Goal: Information Seeking & Learning: Learn about a topic

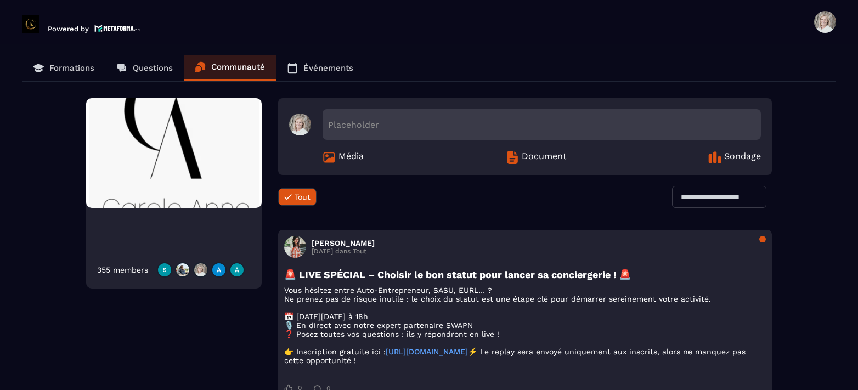
click at [58, 66] on p "Formations" at bounding box center [71, 68] width 45 height 10
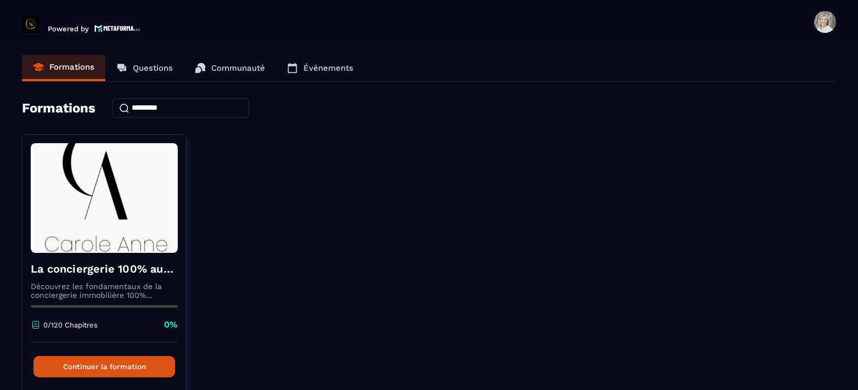
scroll to position [50, 0]
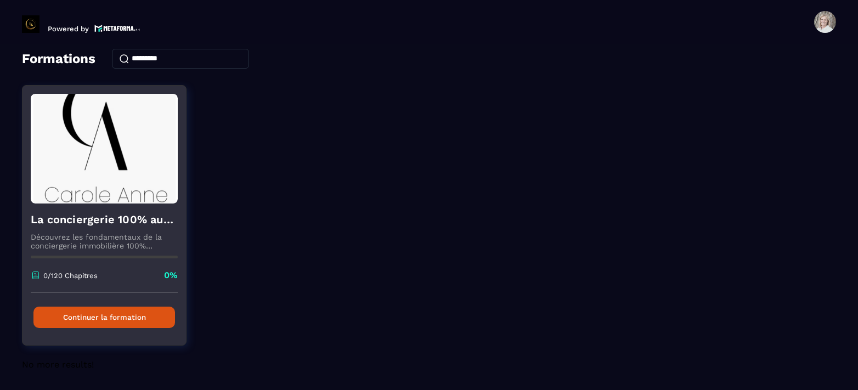
click at [160, 318] on button "Continuer la formation" at bounding box center [104, 317] width 142 height 21
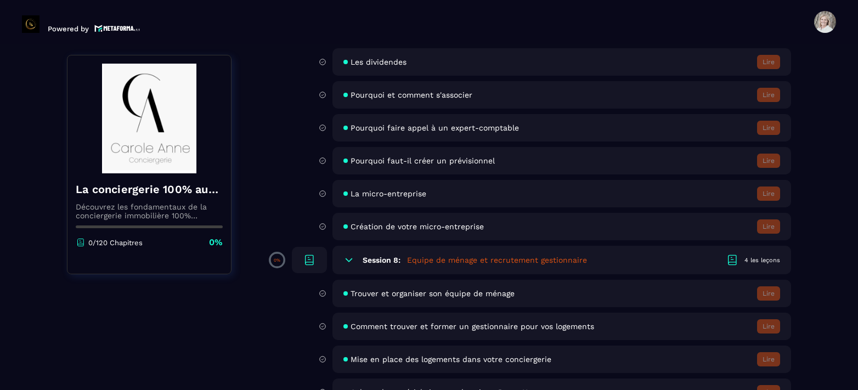
scroll to position [823, 0]
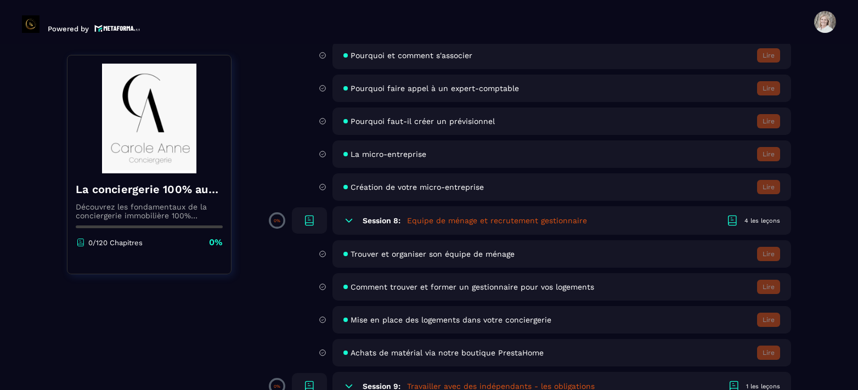
click at [314, 220] on icon at bounding box center [309, 220] width 13 height 13
click at [345, 216] on icon at bounding box center [349, 220] width 11 height 11
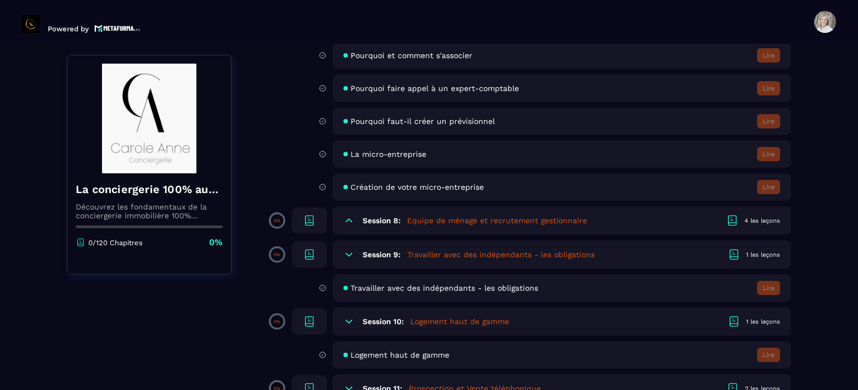
click at [616, 249] on div "Session 9: Travailler avec des indépendants - les obligations 1 les leçons" at bounding box center [562, 254] width 459 height 29
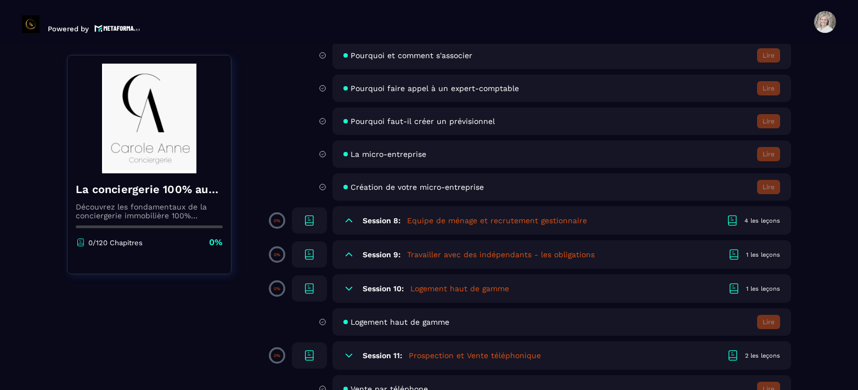
click at [769, 252] on div "1 les leçons" at bounding box center [763, 255] width 34 height 8
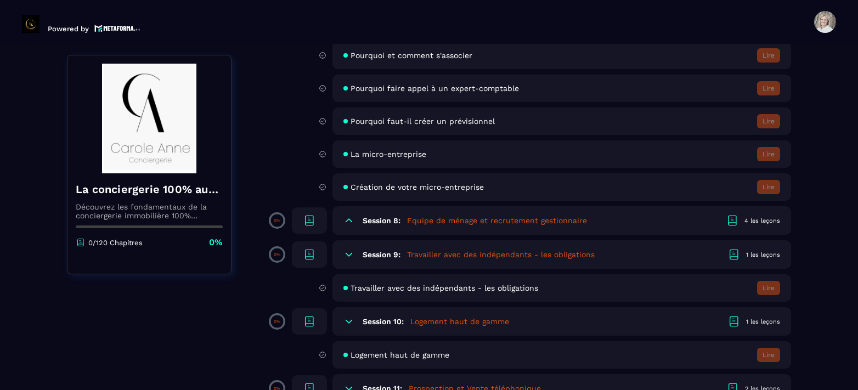
click at [769, 252] on div "1 les leçons" at bounding box center [763, 255] width 34 height 8
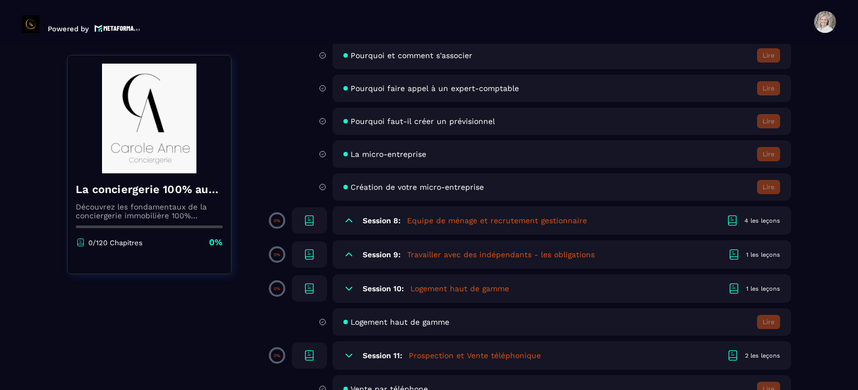
click at [769, 252] on div "1 les leçons" at bounding box center [763, 255] width 34 height 8
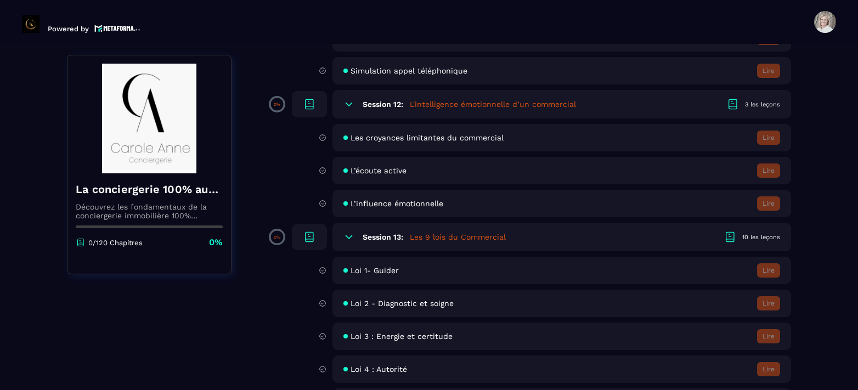
scroll to position [933, 0]
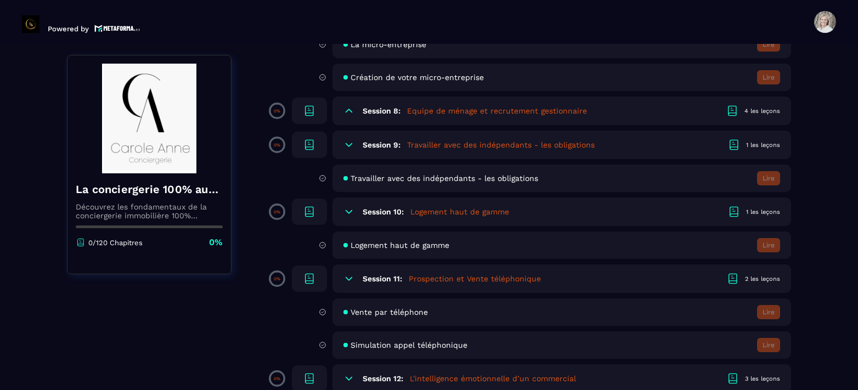
click at [826, 21] on span at bounding box center [825, 22] width 22 height 22
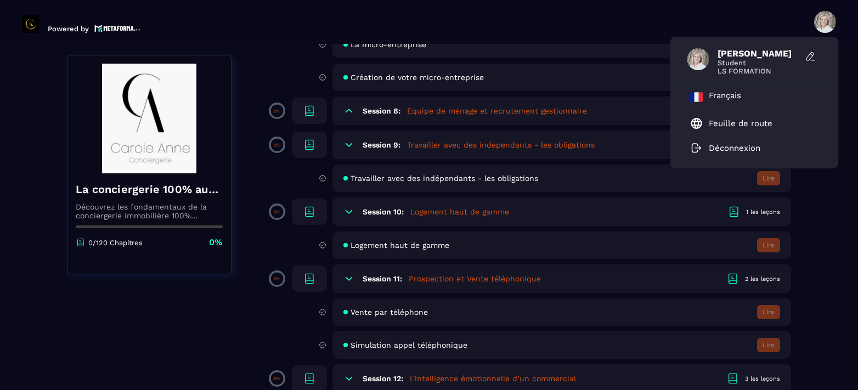
click at [734, 70] on span "LS FORMATION" at bounding box center [759, 71] width 82 height 8
click at [809, 53] on icon at bounding box center [811, 56] width 11 height 11
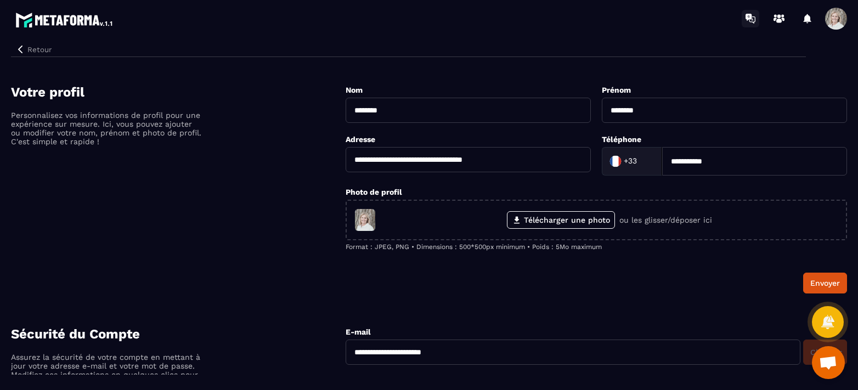
click at [751, 19] on icon at bounding box center [749, 17] width 6 height 7
click at [809, 16] on icon at bounding box center [808, 18] width 8 height 9
click at [778, 20] on icon at bounding box center [779, 21] width 5 height 4
